Goal: Task Accomplishment & Management: Manage account settings

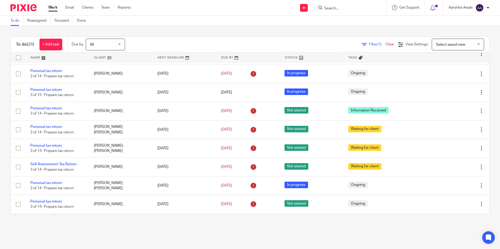
scroll to position [471, 0]
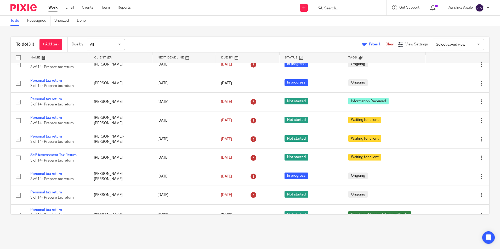
click at [63, 41] on link "Annual accounts and CT return" at bounding box center [56, 39] width 52 height 4
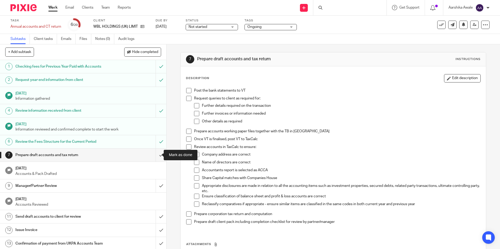
click at [158, 157] on input "submit" at bounding box center [83, 155] width 166 height 13
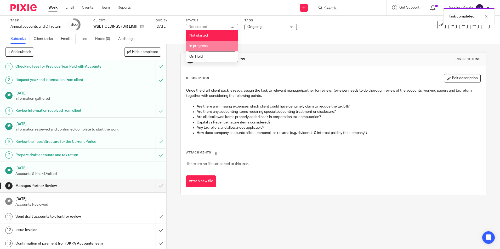
click at [218, 44] on li "In progress" at bounding box center [212, 46] width 52 height 11
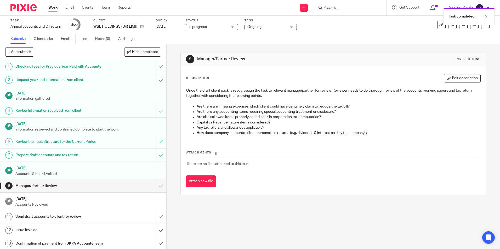
click at [263, 25] on span "Ongoing" at bounding box center [266, 26] width 39 height 5
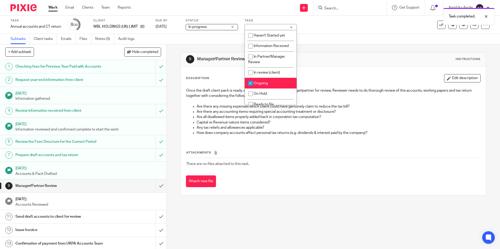
click at [256, 81] on li "Ongoing" at bounding box center [271, 83] width 52 height 11
checkbox input "false"
click at [264, 64] on li "In Partner/Manager Review" at bounding box center [271, 60] width 52 height 16
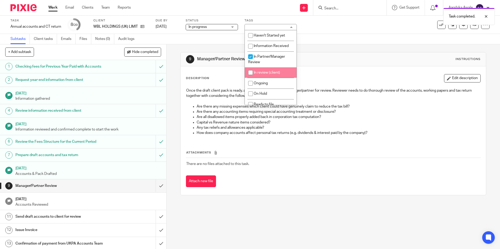
checkbox input "true"
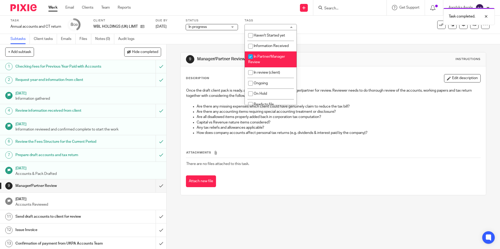
click at [355, 35] on div "Subtasks Client tasks Emails Files Notes (0) Audit logs" at bounding box center [250, 39] width 500 height 10
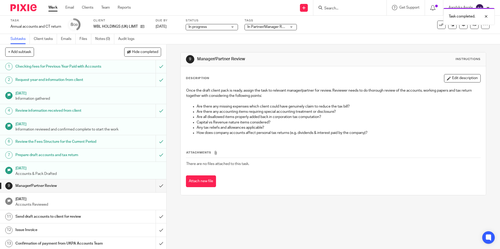
click at [15, 7] on img at bounding box center [23, 7] width 26 height 7
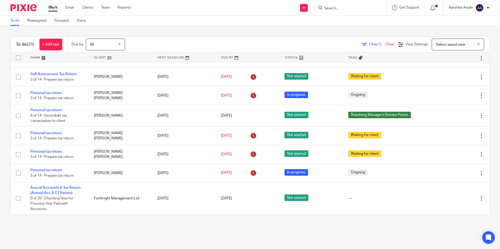
scroll to position [626, 0]
click at [190, 239] on main "To do Reassigned Snoozed Done To do (31) + Add task Due by All All Today Tomorr…" at bounding box center [250, 124] width 500 height 249
click at [360, 9] on input "Search" at bounding box center [347, 8] width 47 height 5
type input ","
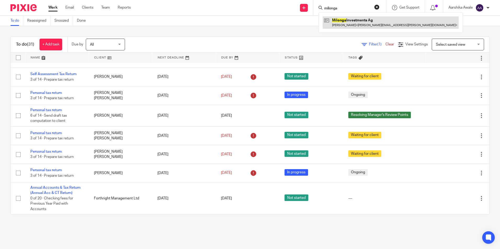
type input "milonga"
click at [361, 21] on link at bounding box center [391, 22] width 136 height 12
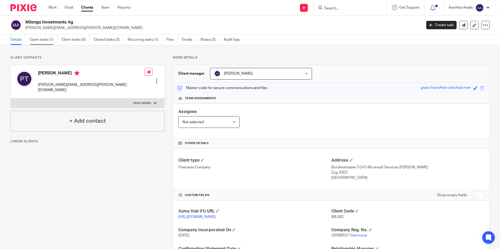
click at [37, 39] on link "Open tasks (1)" at bounding box center [44, 40] width 28 height 10
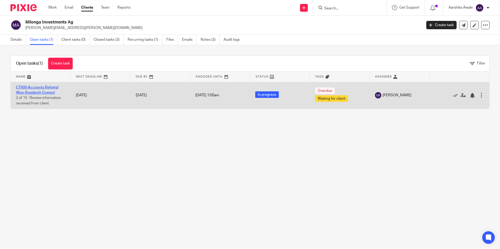
click at [29, 91] on link "CT600-Accounts Referral (Non-Resident)-Current" at bounding box center [37, 90] width 42 height 9
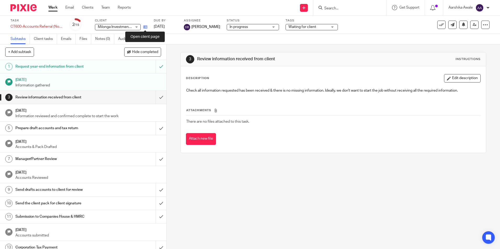
click at [147, 26] on icon at bounding box center [145, 27] width 4 height 4
click at [31, 11] on img at bounding box center [23, 7] width 26 height 7
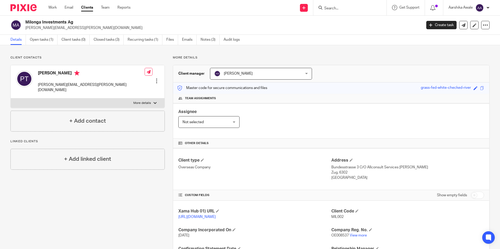
drag, startPoint x: 25, startPoint y: 20, endPoint x: 87, endPoint y: 22, distance: 62.5
click at [87, 22] on div "Milonga Investments Ag [EMAIL_ADDRESS][PERSON_NAME][DOMAIN_NAME]" at bounding box center [214, 25] width 408 height 11
copy h2 "Milonga Investments Ag"
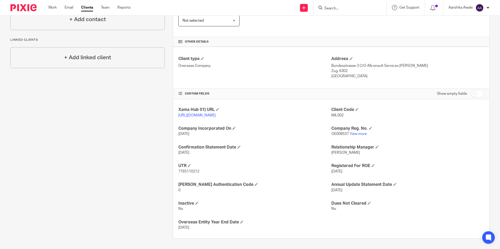
scroll to position [107, 0]
click at [375, 8] on form at bounding box center [352, 7] width 56 height 7
click at [355, 6] on input "Search" at bounding box center [347, 8] width 47 height 5
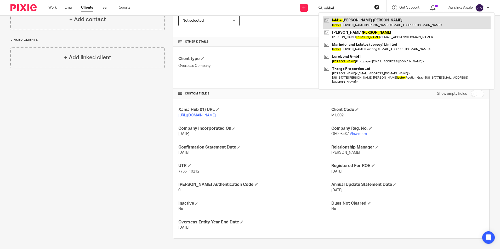
type input "ishbel"
click at [374, 22] on link at bounding box center [407, 22] width 168 height 12
click at [354, 19] on link at bounding box center [407, 22] width 168 height 12
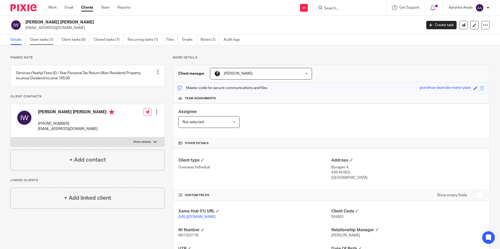
click at [49, 36] on link "Open tasks (1)" at bounding box center [44, 40] width 28 height 10
